Goal: Task Accomplishment & Management: Use online tool/utility

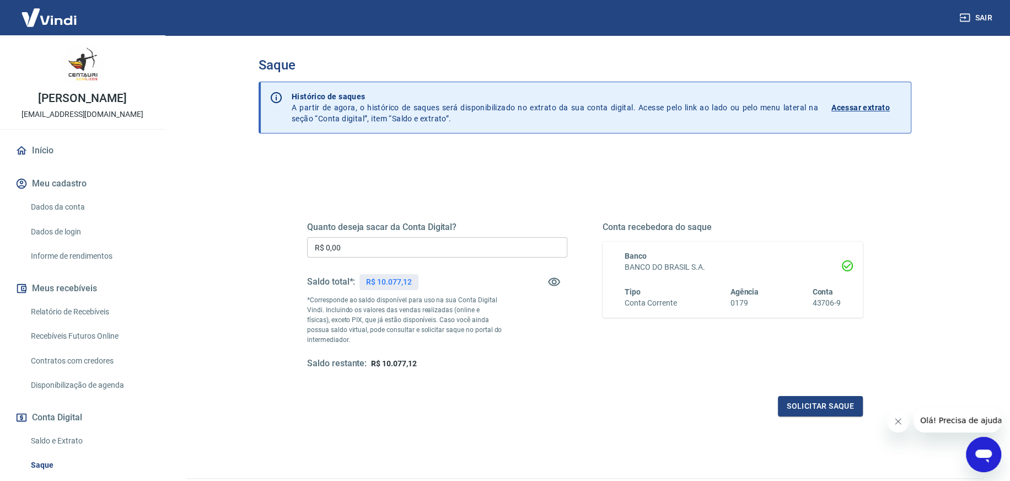
click at [397, 246] on input "R$ 0,00" at bounding box center [437, 247] width 260 height 20
type input "R$ 10.077,12"
click at [833, 407] on button "Solicitar saque" at bounding box center [820, 406] width 85 height 20
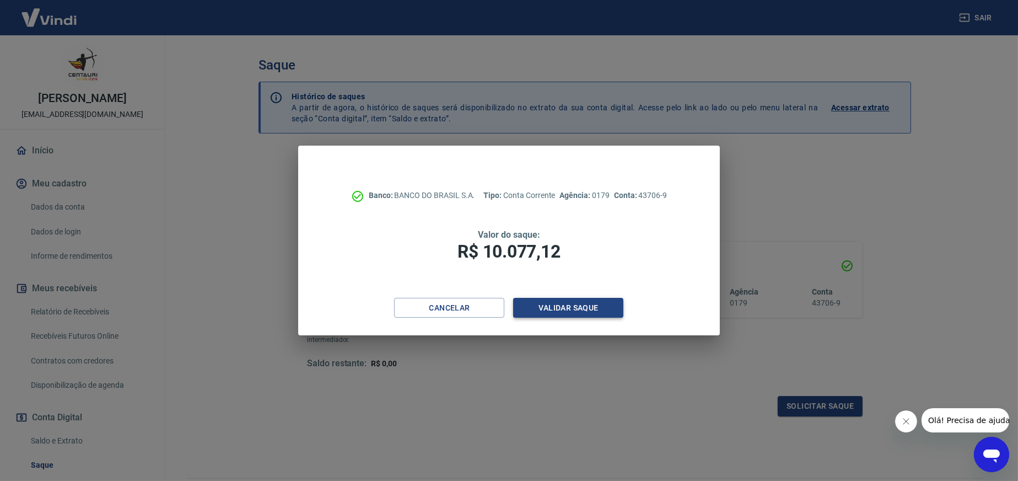
click at [589, 306] on button "Validar saque" at bounding box center [568, 308] width 110 height 20
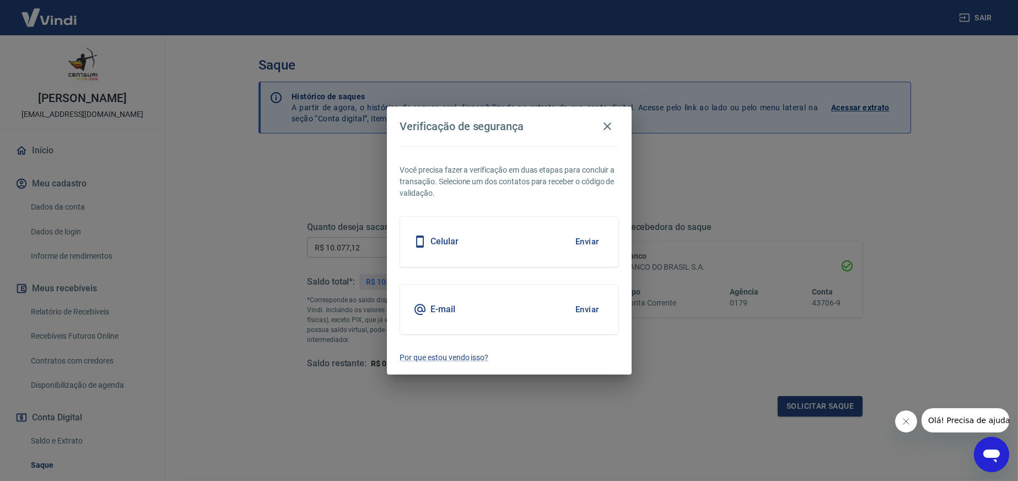
click at [581, 305] on button "Enviar" at bounding box center [587, 309] width 36 height 23
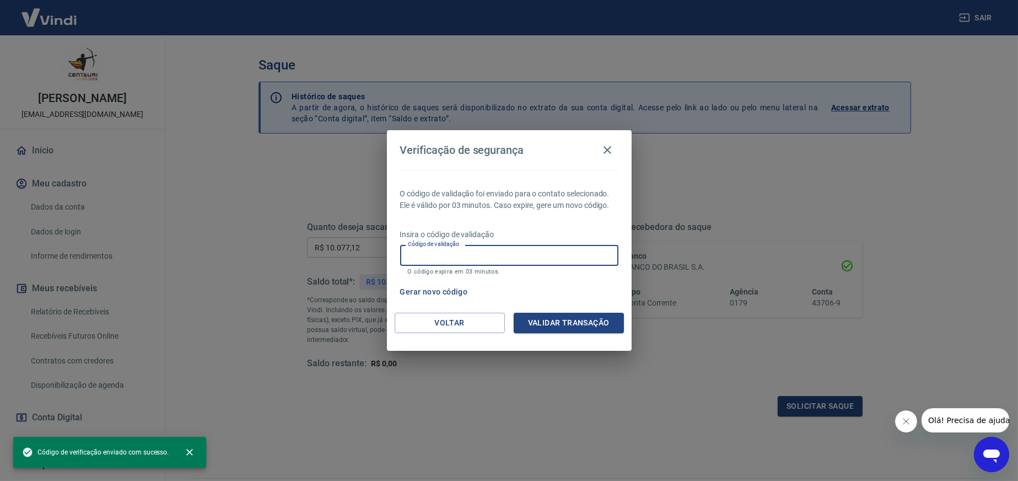
click at [446, 255] on input "Código de validação" at bounding box center [509, 255] width 218 height 20
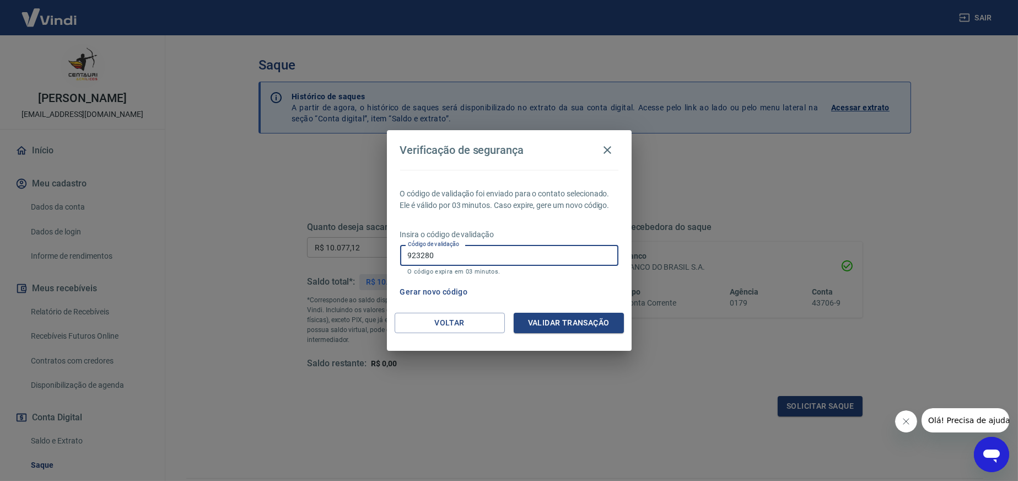
type input "923280"
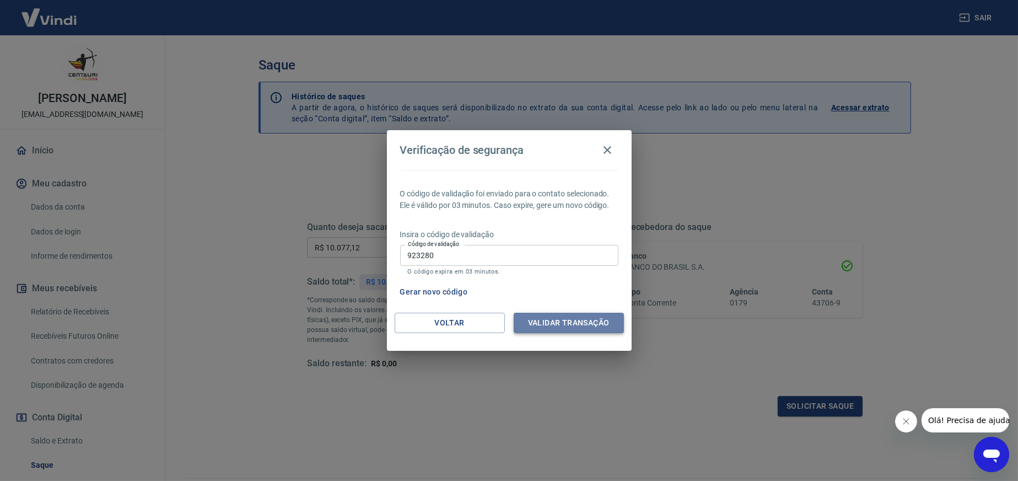
click at [573, 321] on button "Validar transação" at bounding box center [569, 322] width 110 height 20
